Goal: Obtain resource: Download file/media

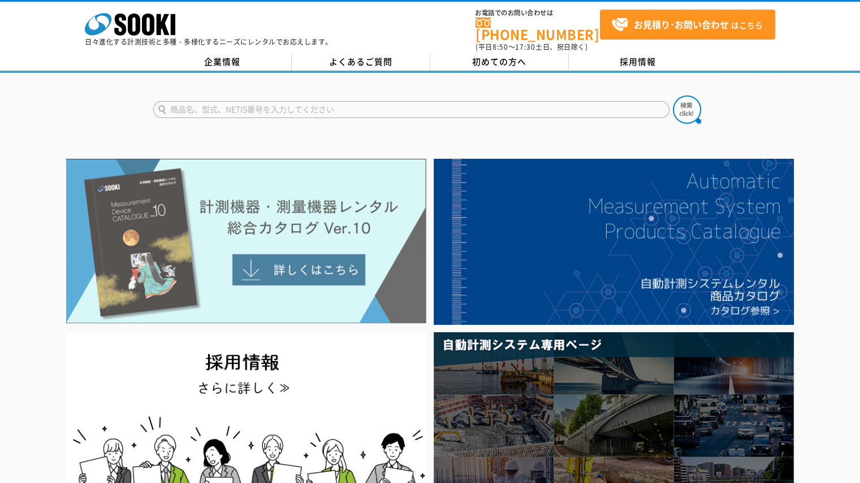
click at [335, 221] on img at bounding box center [246, 241] width 360 height 165
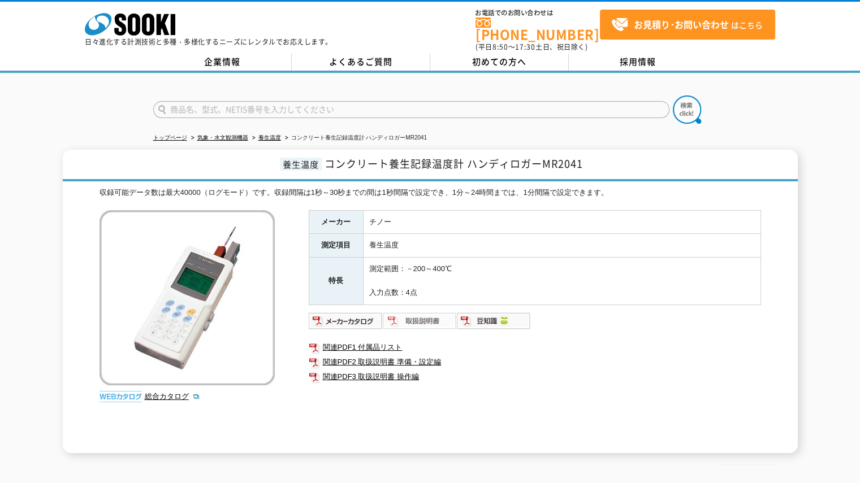
click at [426, 314] on img at bounding box center [420, 321] width 74 height 18
click at [400, 355] on link "関連PDF2 取扱説明書 準備・設定編" at bounding box center [535, 362] width 452 height 15
click at [375, 345] on link "関連PDF1 付属品リスト" at bounding box center [535, 347] width 452 height 15
click at [373, 340] on link "関連PDF1 付属品リスト" at bounding box center [535, 347] width 452 height 15
click at [159, 28] on polygon at bounding box center [163, 24] width 13 height 21
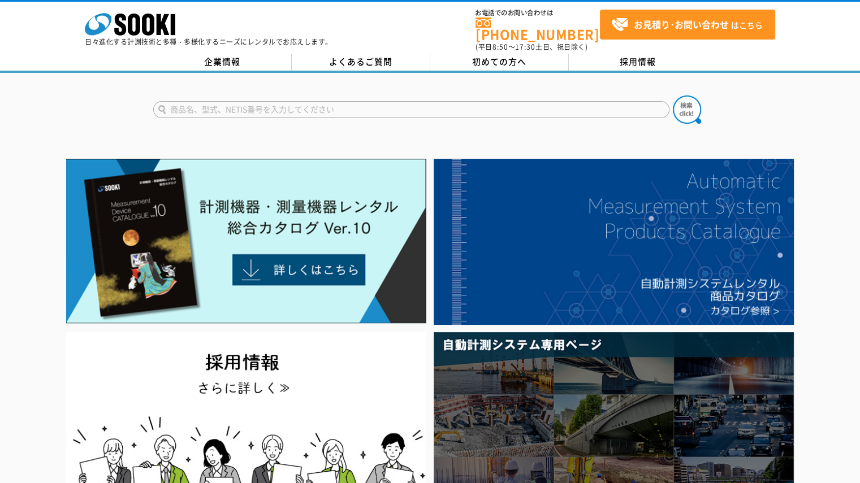
click at [323, 197] on img at bounding box center [246, 241] width 360 height 165
